Goal: Task Accomplishment & Management: Use online tool/utility

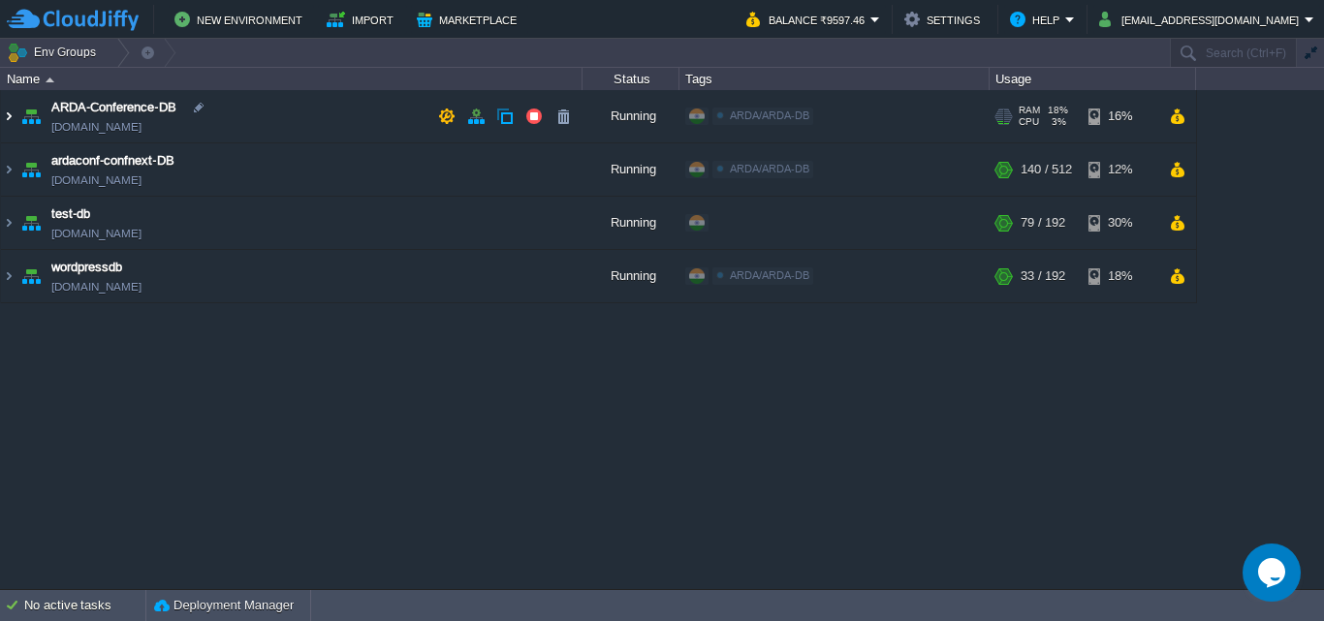
click at [14, 121] on img at bounding box center [9, 116] width 16 height 52
click at [15, 116] on img at bounding box center [9, 116] width 16 height 52
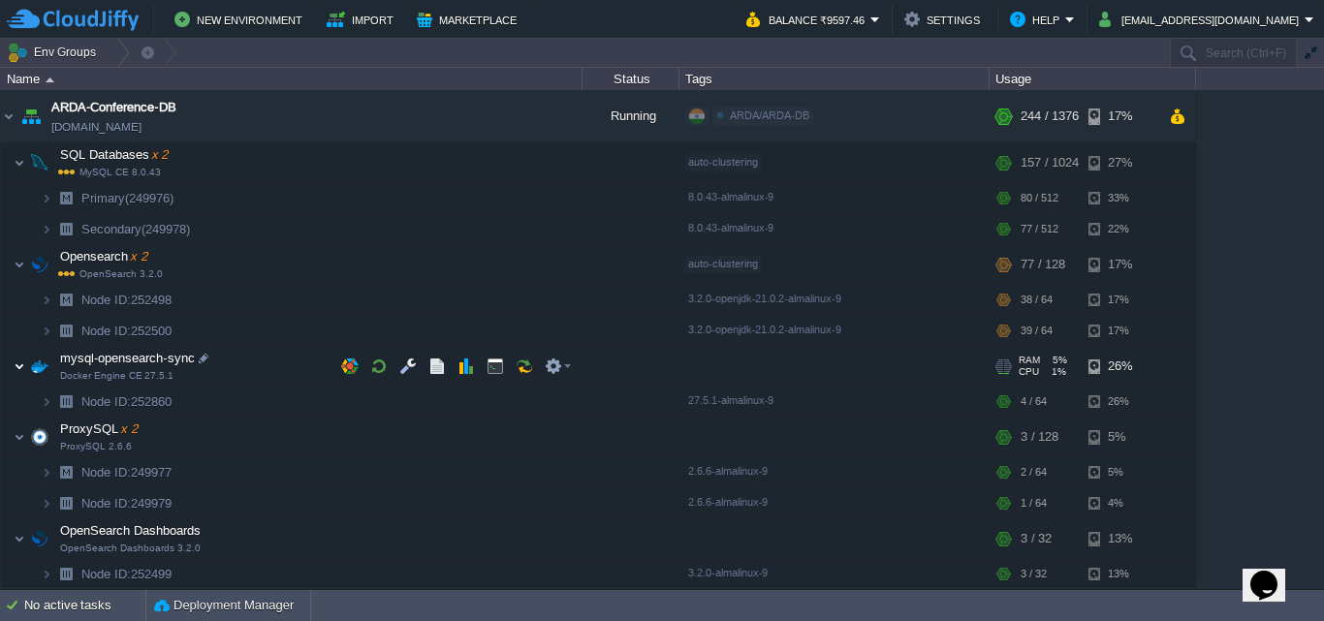
click at [22, 366] on img at bounding box center [20, 366] width 12 height 39
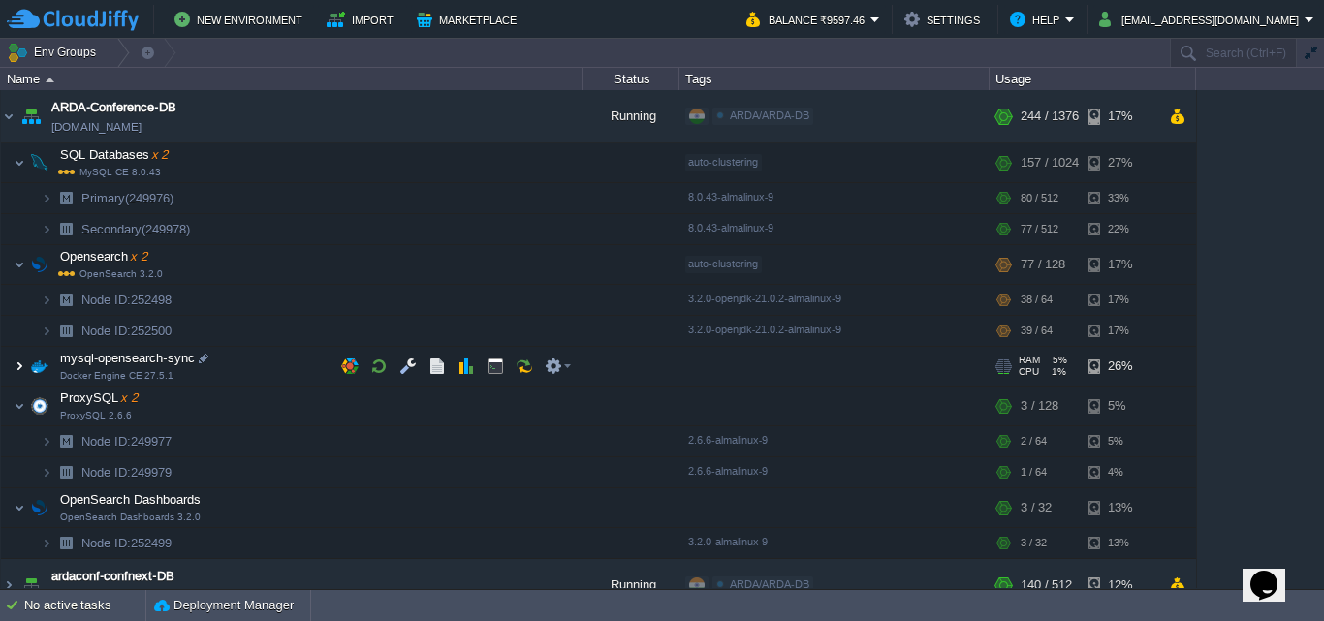
click at [22, 366] on img at bounding box center [20, 366] width 12 height 39
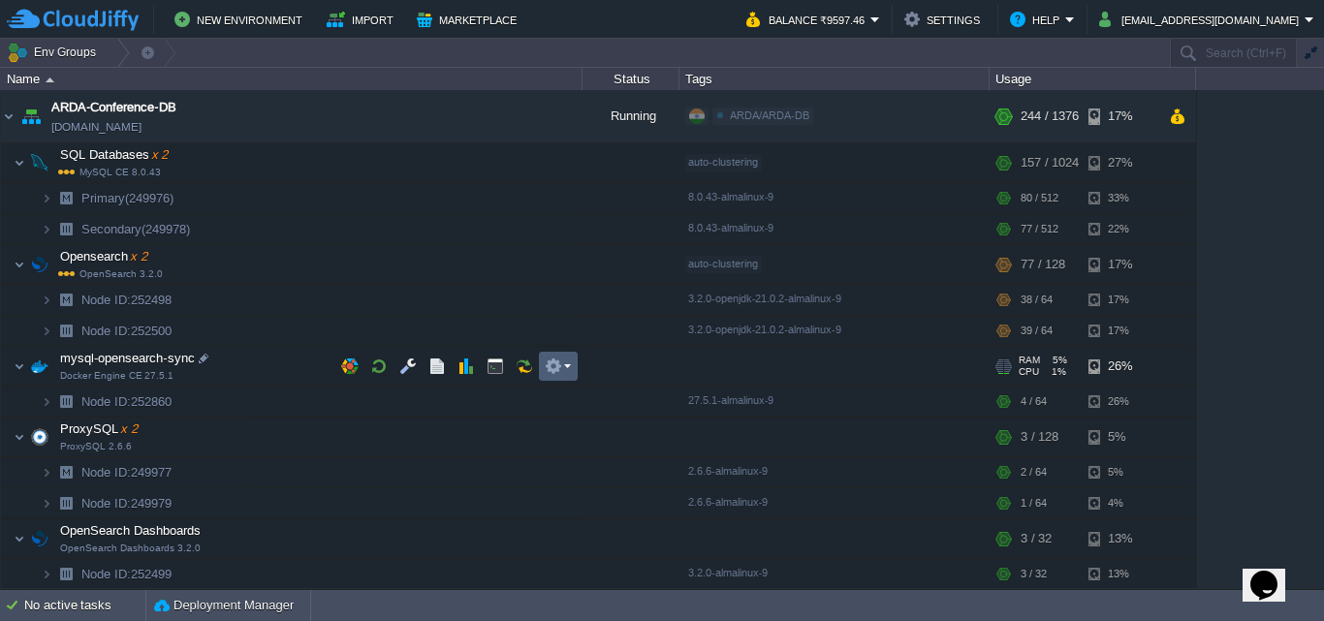
click at [558, 361] on button "button" at bounding box center [553, 366] width 17 height 17
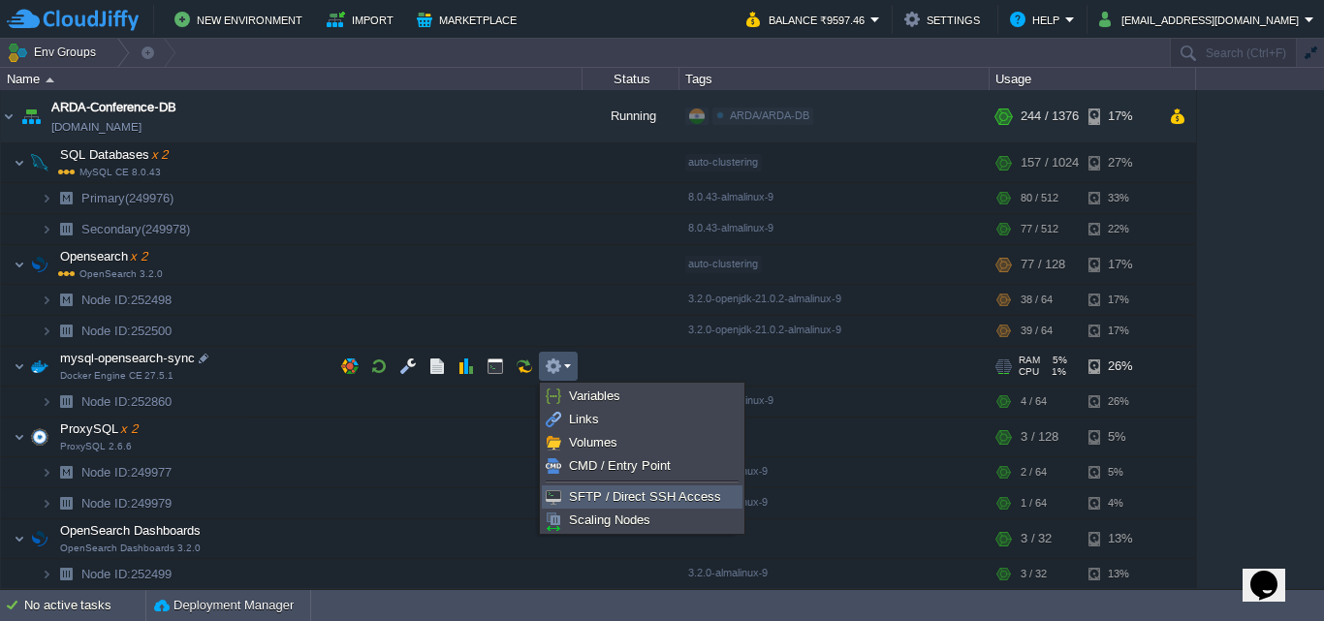
click at [581, 491] on span "SFTP / Direct SSH Access" at bounding box center [645, 496] width 152 height 15
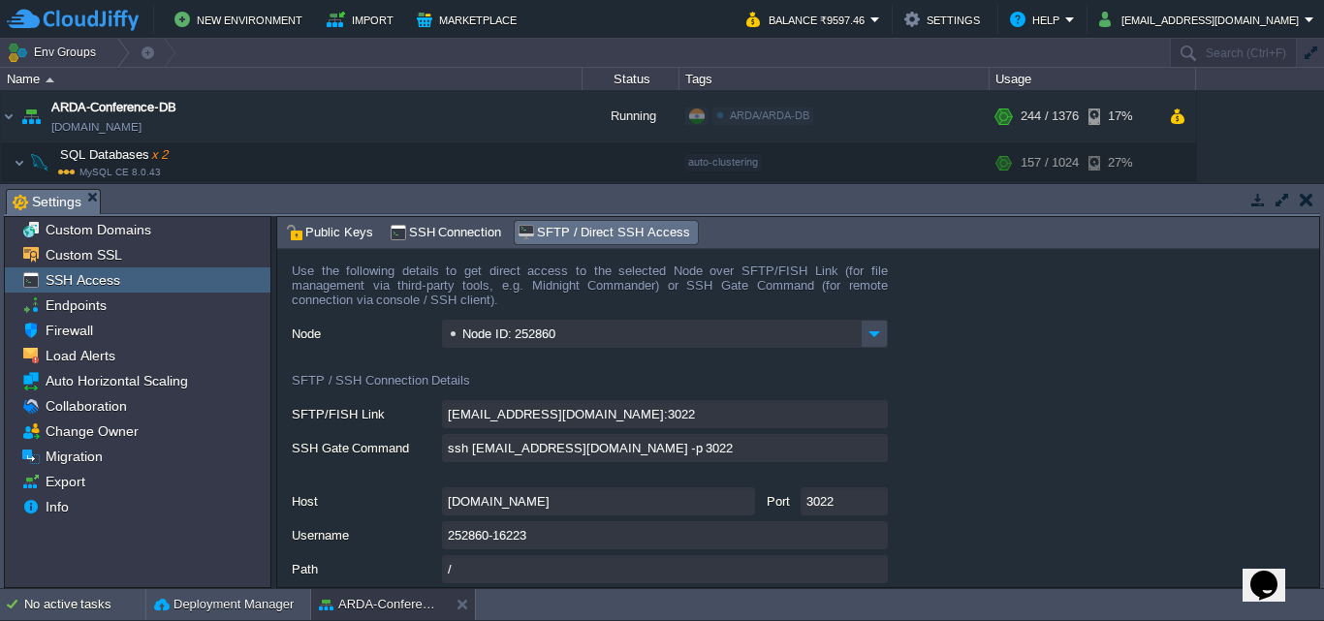
click at [743, 509] on input "gate.cloudjiffy.com" at bounding box center [598, 501] width 313 height 28
drag, startPoint x: 923, startPoint y: 520, endPoint x: 904, endPoint y: 519, distance: 18.4
click at [923, 517] on div "Host gate.cloudjiffy.com Port 3022" at bounding box center [805, 502] width 1027 height 30
click at [827, 512] on input "3022" at bounding box center [843, 501] width 87 height 28
drag, startPoint x: 973, startPoint y: 429, endPoint x: 919, endPoint y: 473, distance: 69.6
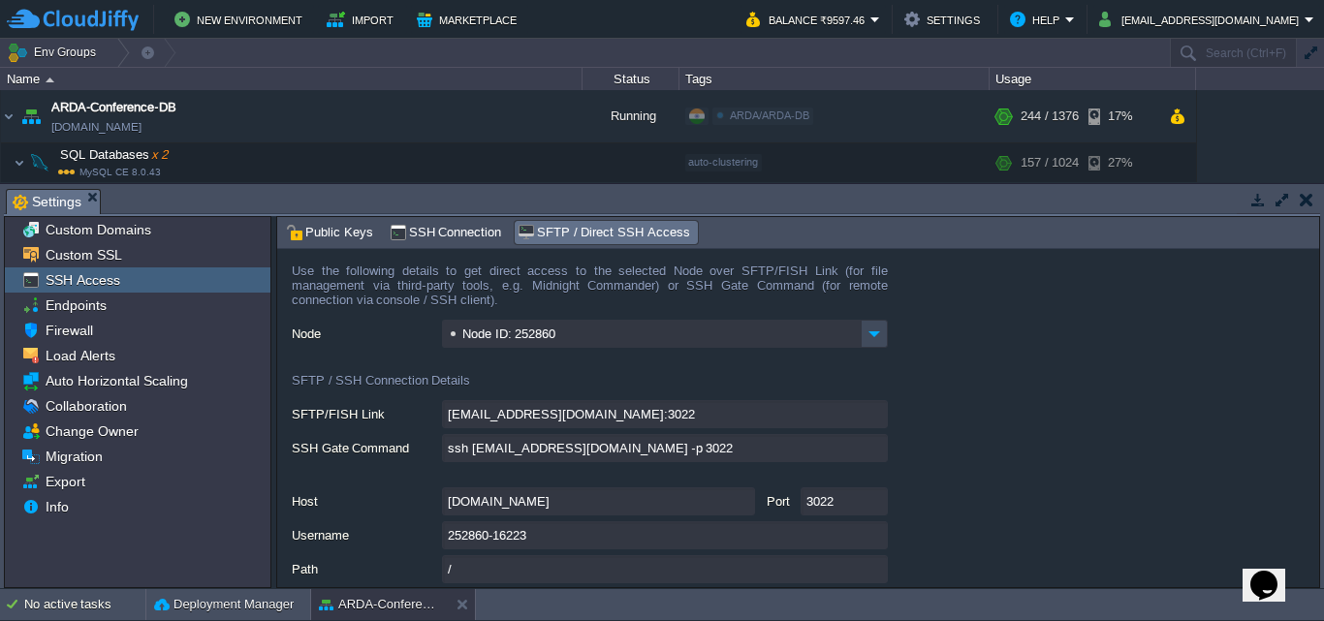
click at [973, 429] on div "252860-16223@gate.cloudjiffy.com:3022" at bounding box center [805, 415] width 1027 height 30
click at [870, 541] on input "252860-16223" at bounding box center [665, 535] width 446 height 28
type textarea "252860-16223"
click at [1300, 201] on button "button" at bounding box center [1307, 199] width 14 height 17
